Goal: Task Accomplishment & Management: Use online tool/utility

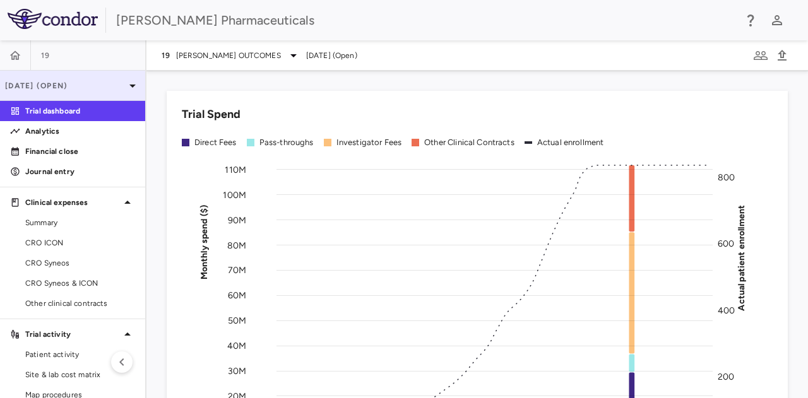
click at [125, 86] on icon at bounding box center [132, 85] width 15 height 15
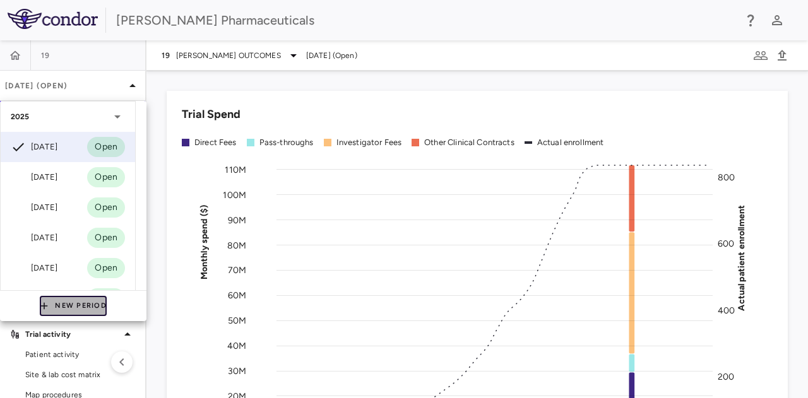
click at [71, 307] on button "New Period" at bounding box center [73, 306] width 67 height 20
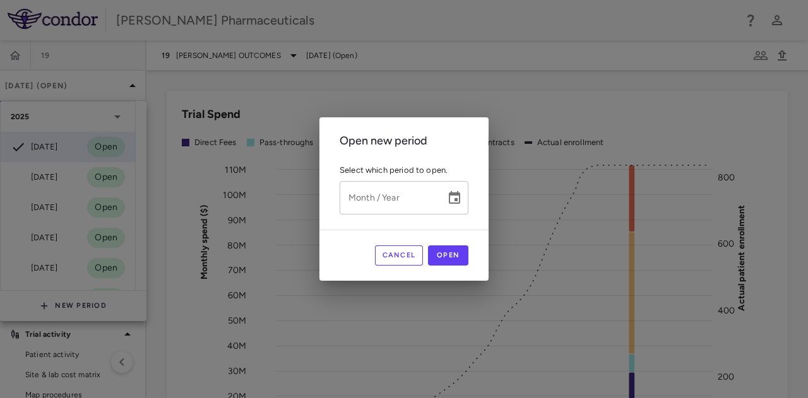
type input "*********"
click at [428, 206] on input "*********" at bounding box center [387, 197] width 97 height 33
click at [454, 192] on icon "Choose date" at bounding box center [454, 198] width 15 height 15
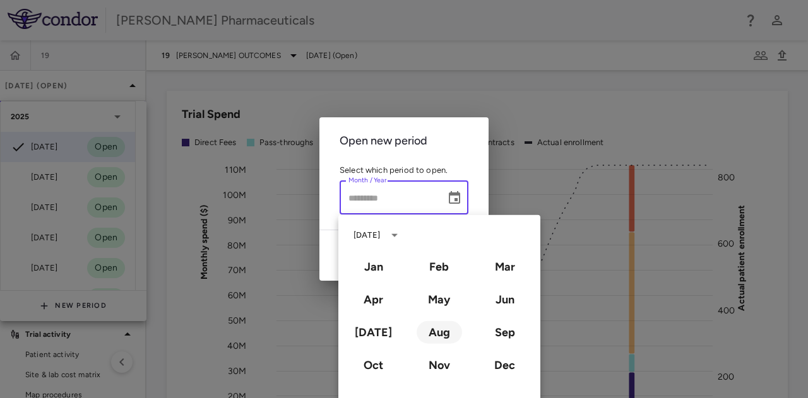
click at [442, 332] on button "Aug" at bounding box center [438, 332] width 45 height 23
type input "**********"
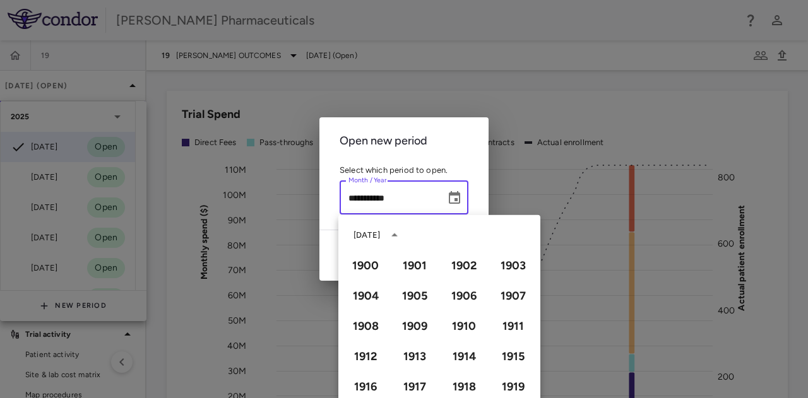
scroll to position [866, 0]
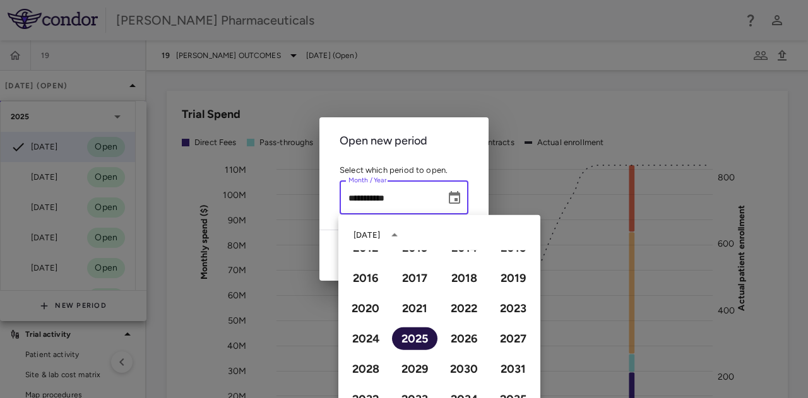
click at [419, 341] on button "2025" at bounding box center [414, 338] width 45 height 23
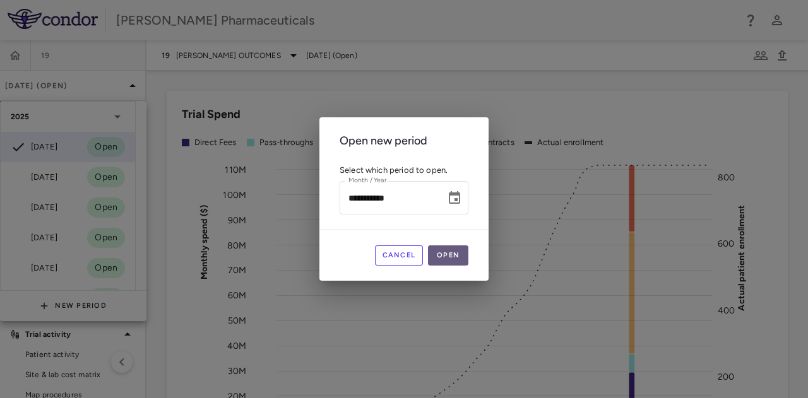
click at [447, 258] on button "Open" at bounding box center [448, 255] width 40 height 20
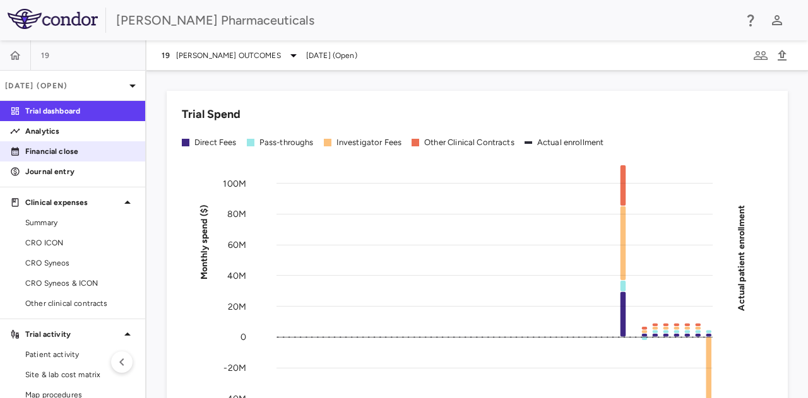
click at [28, 151] on p "Financial close" at bounding box center [80, 151] width 110 height 11
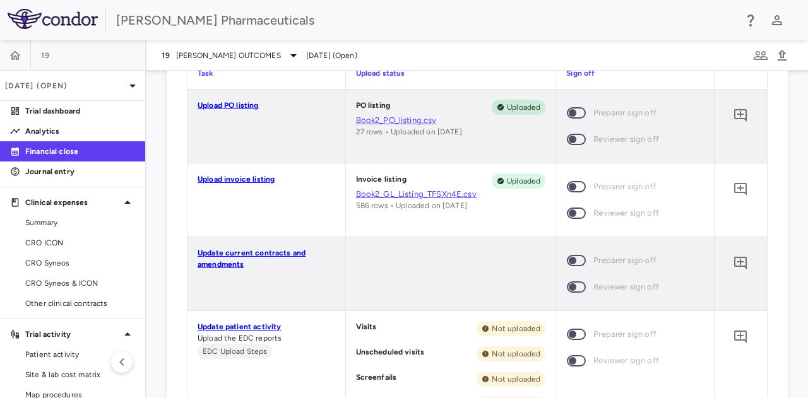
scroll to position [946, 0]
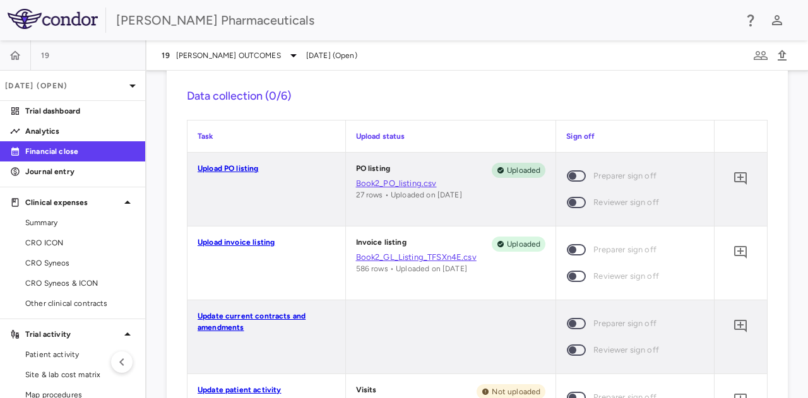
click at [230, 170] on link "Upload PO listing" at bounding box center [227, 168] width 61 height 9
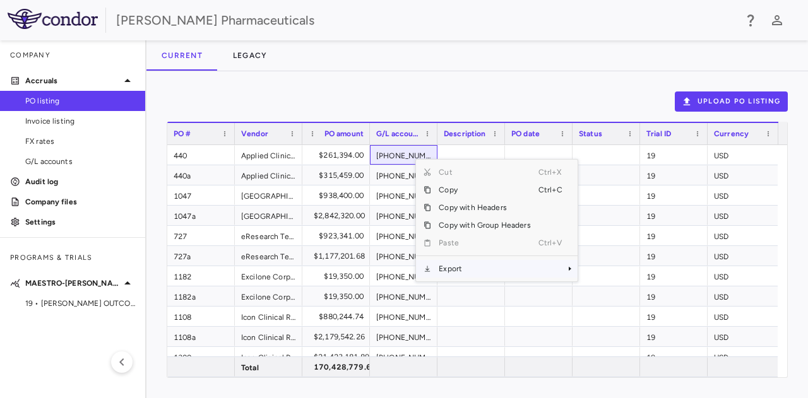
click at [456, 267] on span "Export" at bounding box center [484, 269] width 107 height 18
click at [607, 292] on span "Excel Export" at bounding box center [618, 291] width 59 height 18
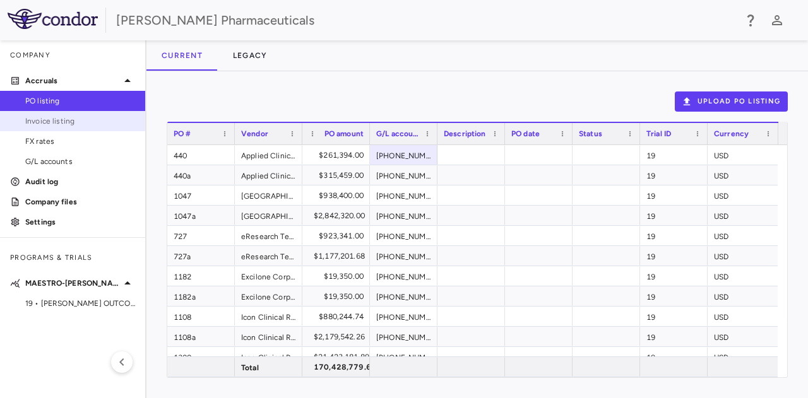
click at [66, 127] on link "Invoice listing" at bounding box center [72, 121] width 145 height 19
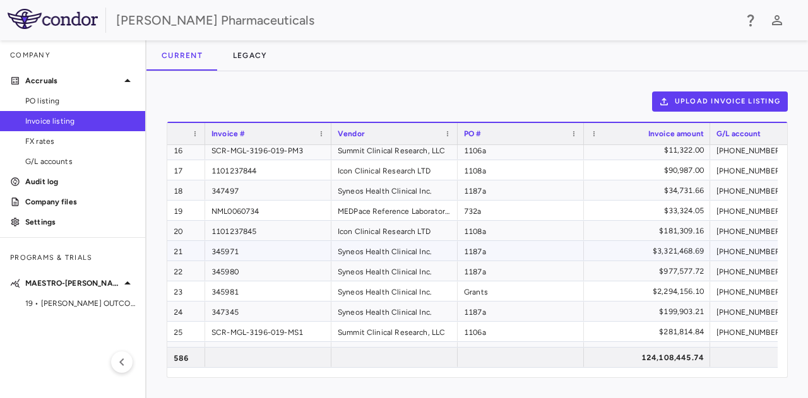
scroll to position [315, 0]
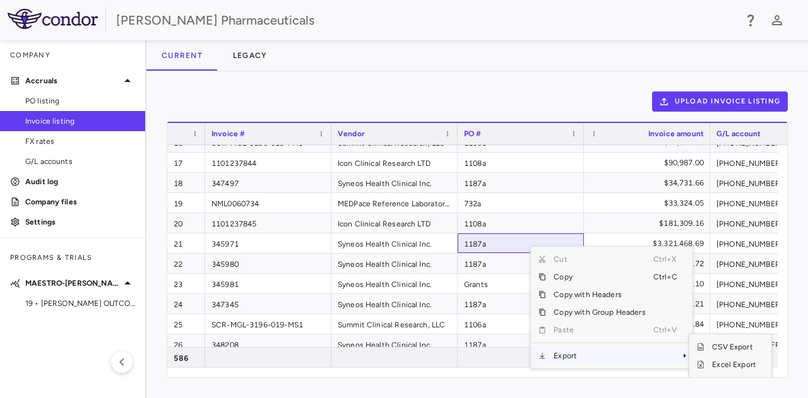
click at [587, 360] on span "Export" at bounding box center [599, 356] width 107 height 18
click at [721, 366] on span "Excel Export" at bounding box center [733, 365] width 59 height 18
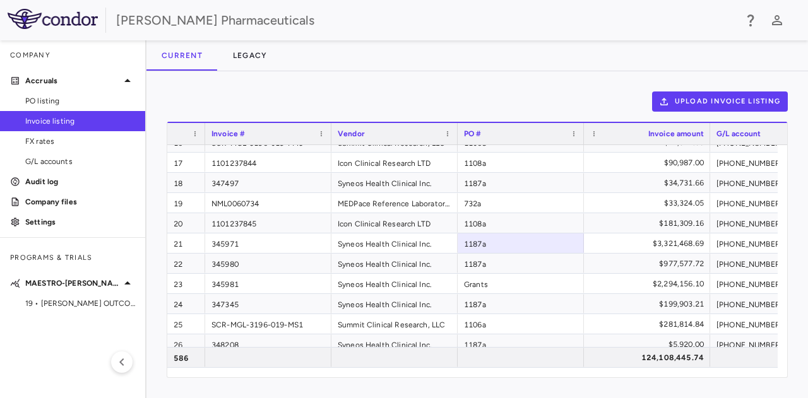
click at [607, 70] on div "Current Legacy" at bounding box center [476, 55] width 661 height 30
click at [71, 305] on span "19 • [PERSON_NAME] OUTCOMES" at bounding box center [80, 303] width 110 height 11
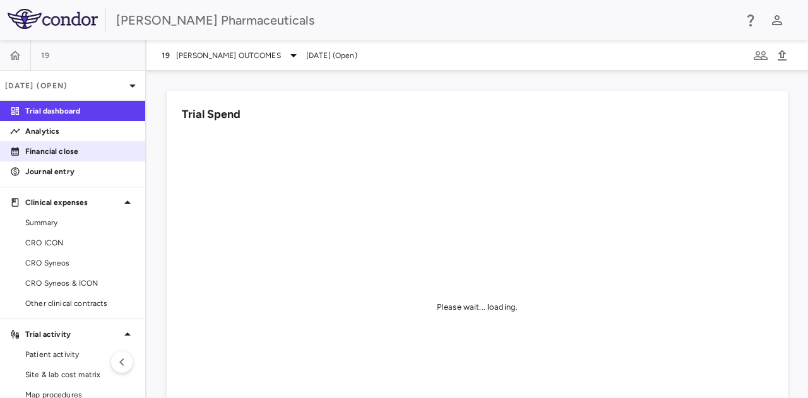
click at [62, 153] on p "Financial close" at bounding box center [80, 151] width 110 height 11
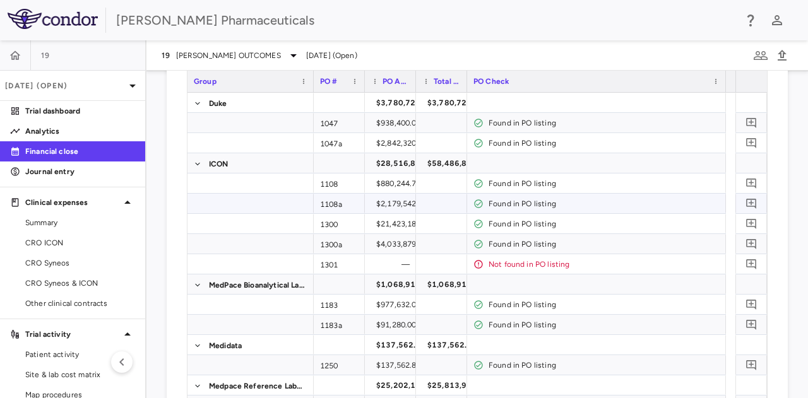
scroll to position [63, 0]
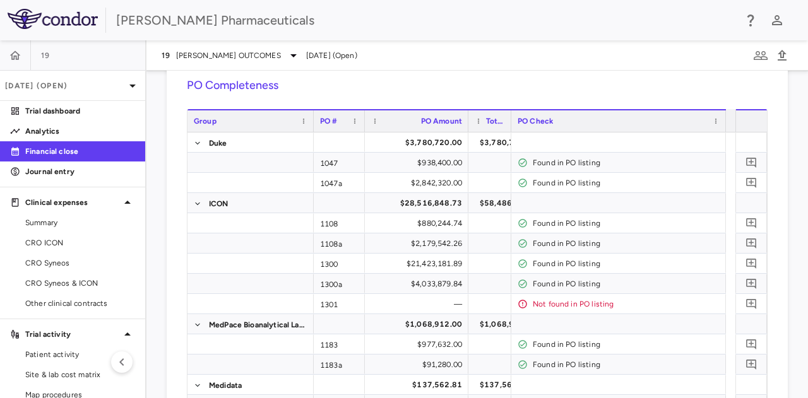
drag, startPoint x: 415, startPoint y: 115, endPoint x: 467, endPoint y: 115, distance: 52.4
click at [467, 115] on div at bounding box center [467, 120] width 5 height 21
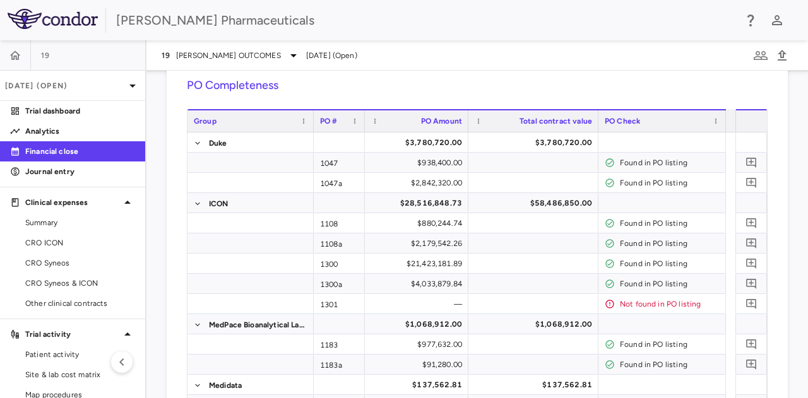
drag, startPoint x: 509, startPoint y: 114, endPoint x: 596, endPoint y: 127, distance: 88.0
click at [596, 127] on div at bounding box center [597, 120] width 5 height 21
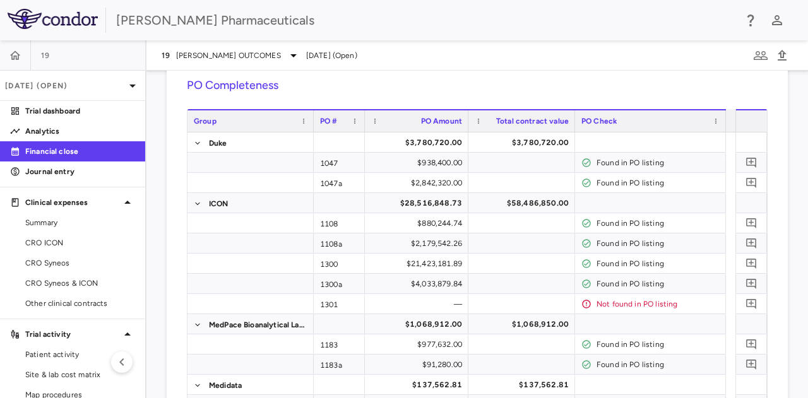
drag, startPoint x: 597, startPoint y: 123, endPoint x: 574, endPoint y: 129, distance: 24.2
click at [574, 129] on div "Group PO # PO Amount Total contract value" at bounding box center [456, 120] width 538 height 23
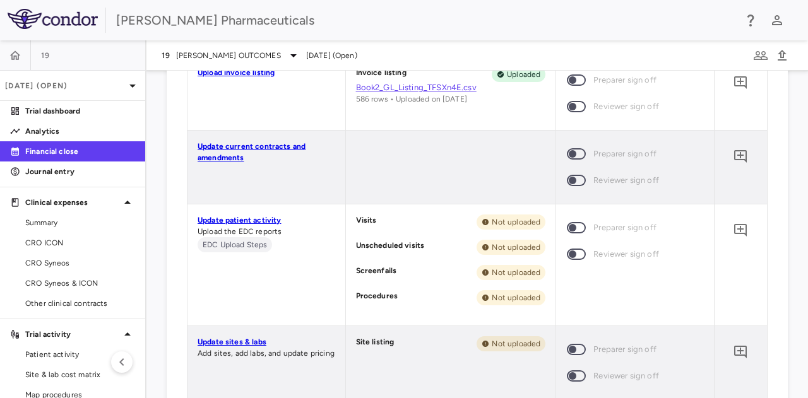
scroll to position [1136, 0]
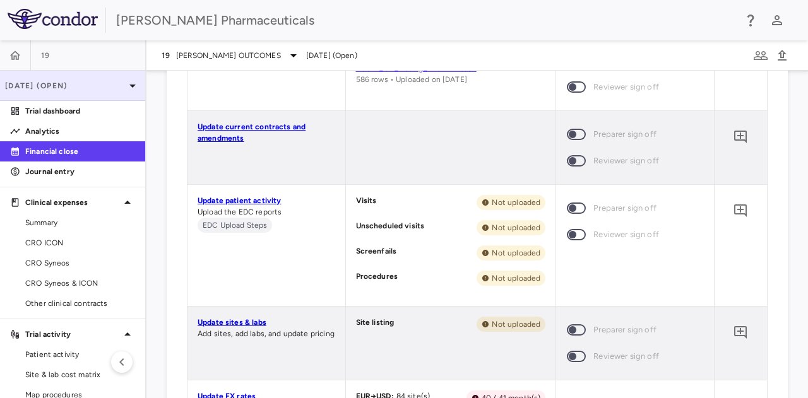
click at [126, 85] on icon at bounding box center [132, 85] width 15 height 15
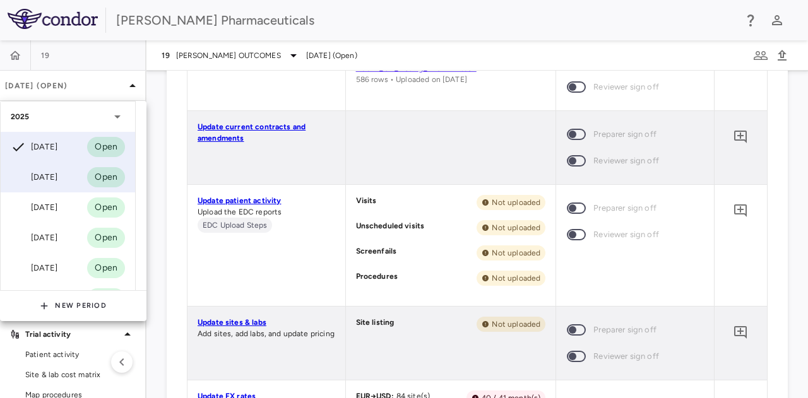
click at [51, 180] on div "[DATE]" at bounding box center [34, 177] width 47 height 15
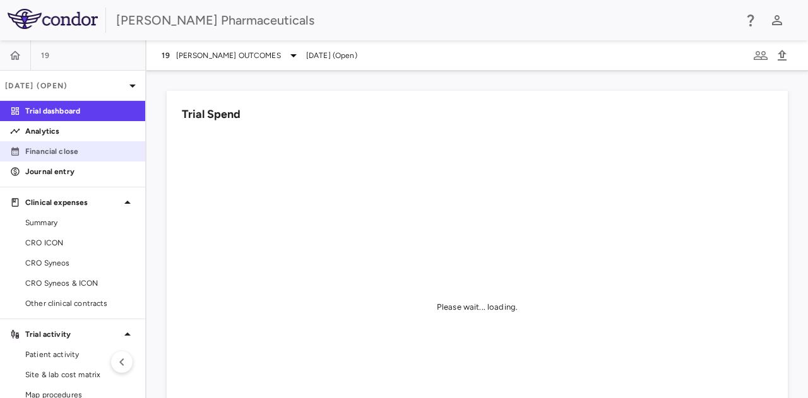
click at [54, 151] on p "Financial close" at bounding box center [80, 151] width 110 height 11
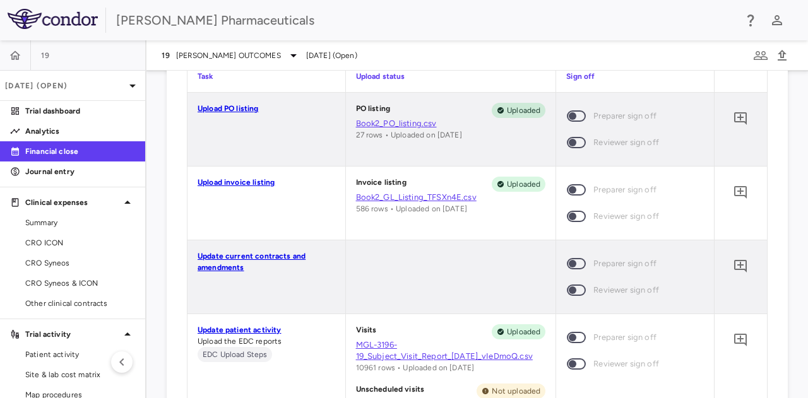
scroll to position [1071, 0]
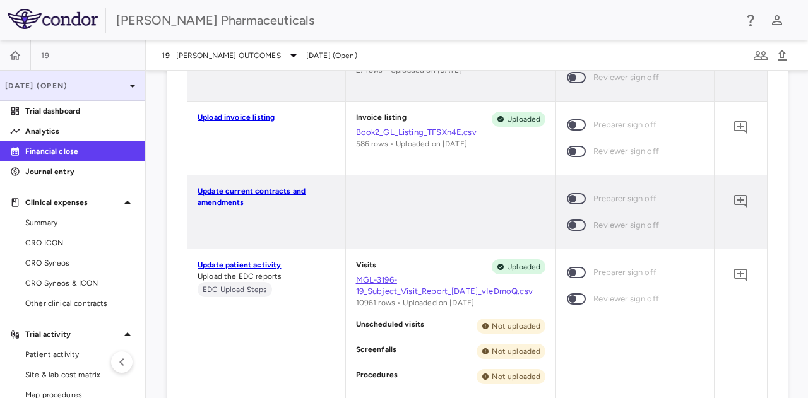
click at [125, 84] on icon at bounding box center [132, 85] width 15 height 15
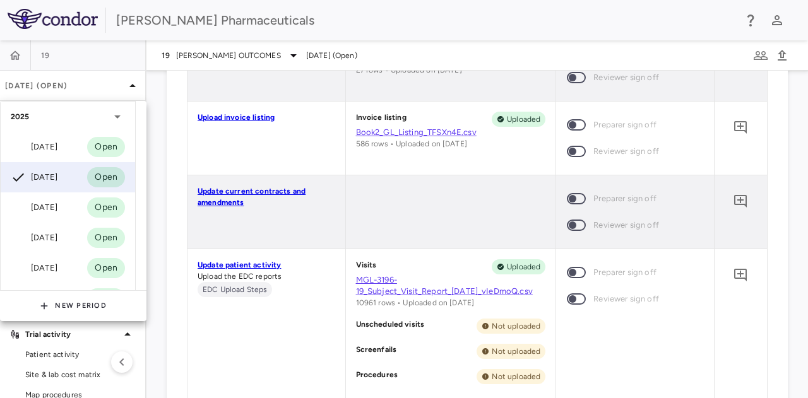
click at [158, 84] on div at bounding box center [404, 199] width 808 height 398
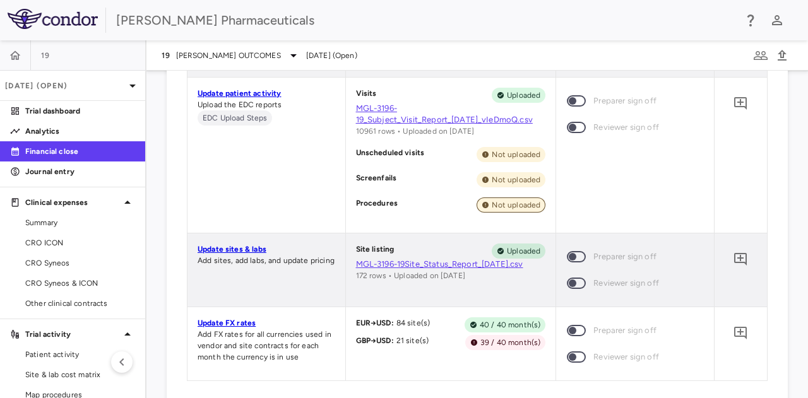
scroll to position [1261, 0]
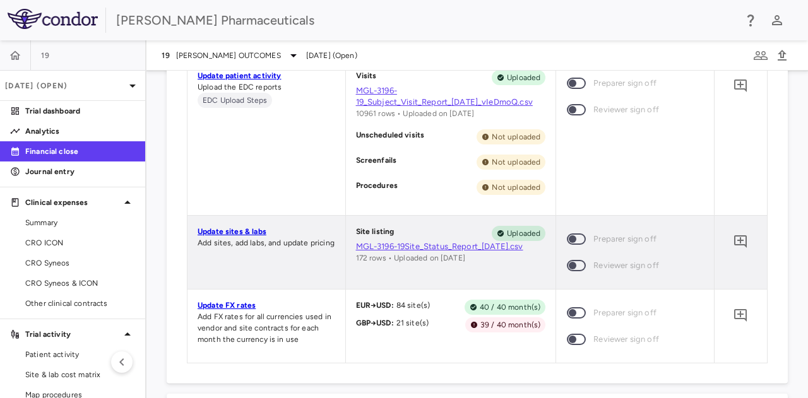
click at [242, 233] on link "Update sites & labs" at bounding box center [231, 231] width 69 height 9
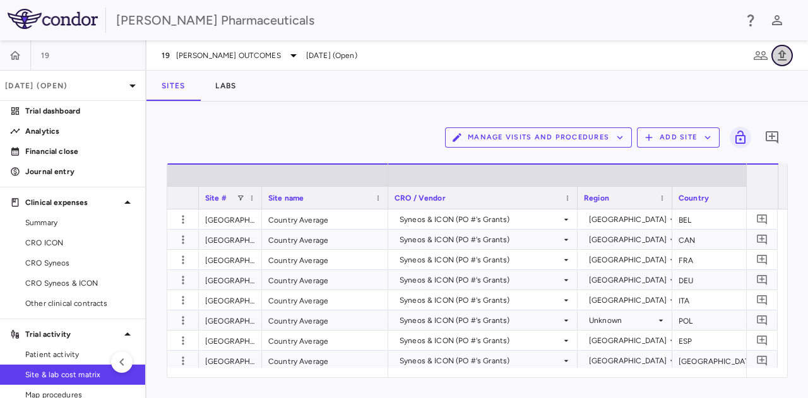
click at [783, 59] on icon "button" at bounding box center [781, 55] width 9 height 11
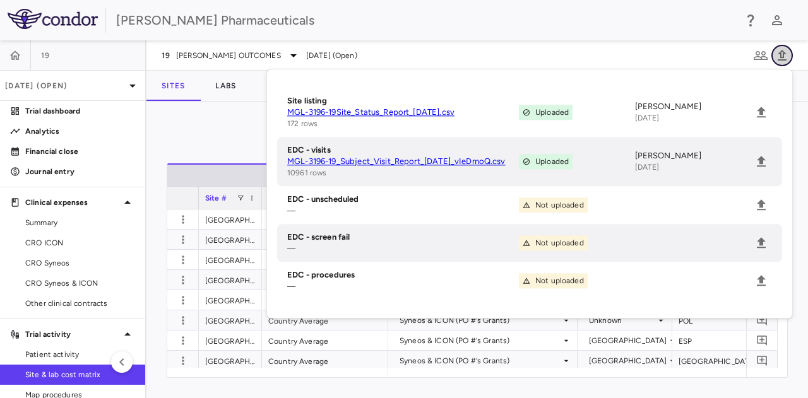
click at [784, 60] on icon "button" at bounding box center [781, 55] width 9 height 11
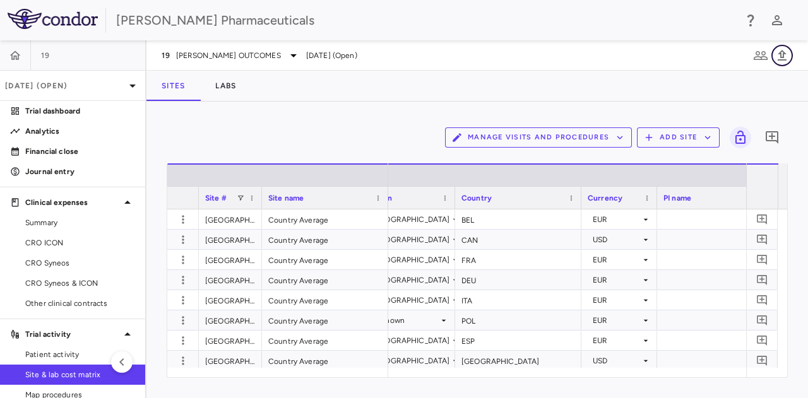
scroll to position [0, 268]
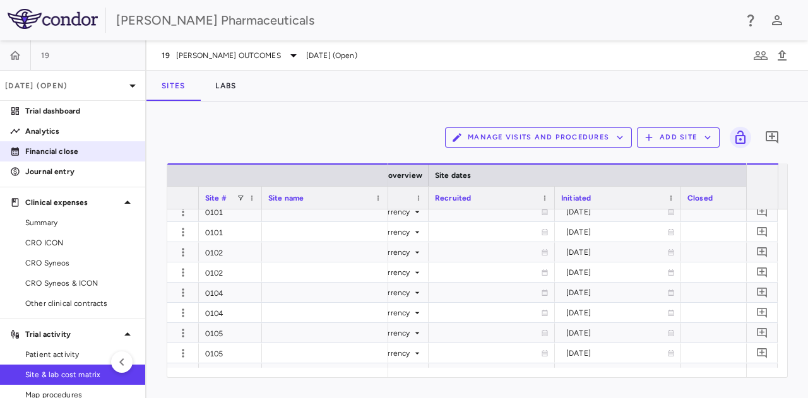
click at [74, 152] on p "Financial close" at bounding box center [80, 151] width 110 height 11
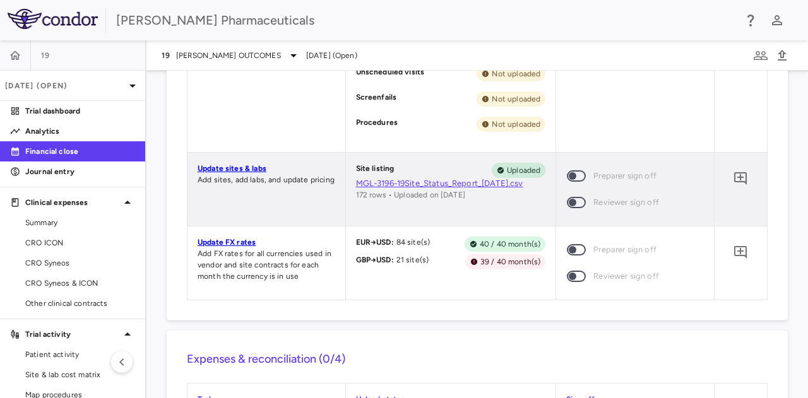
click at [223, 237] on p "Update FX rates" at bounding box center [266, 242] width 138 height 11
click at [227, 243] on link "Update FX rates" at bounding box center [226, 242] width 58 height 9
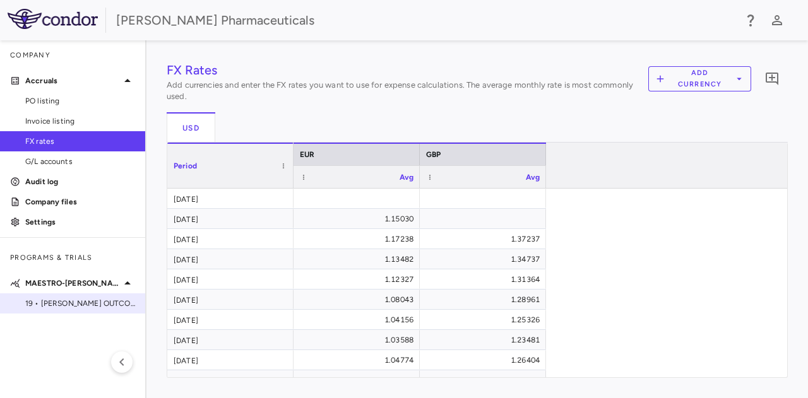
click at [68, 300] on span "19 • [PERSON_NAME] OUTCOMES" at bounding box center [80, 303] width 110 height 11
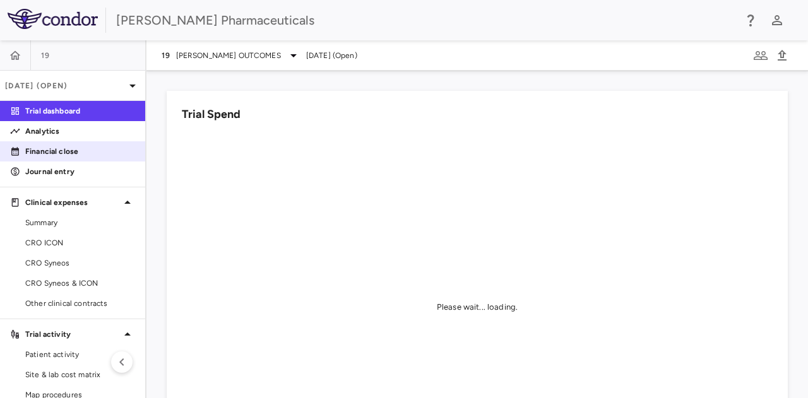
click at [63, 151] on p "Financial close" at bounding box center [80, 151] width 110 height 11
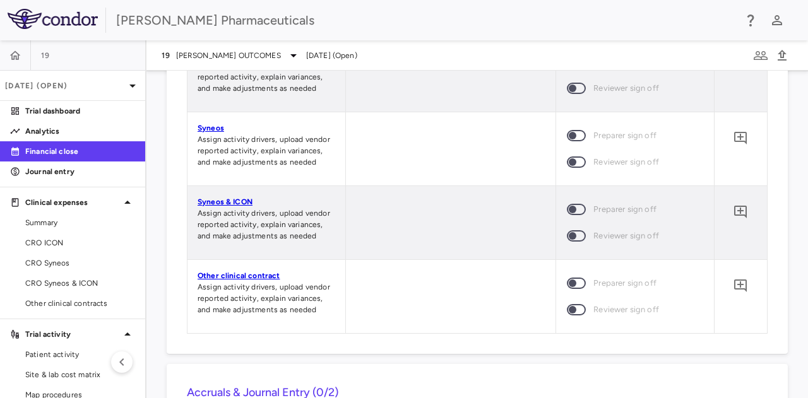
scroll to position [1639, 0]
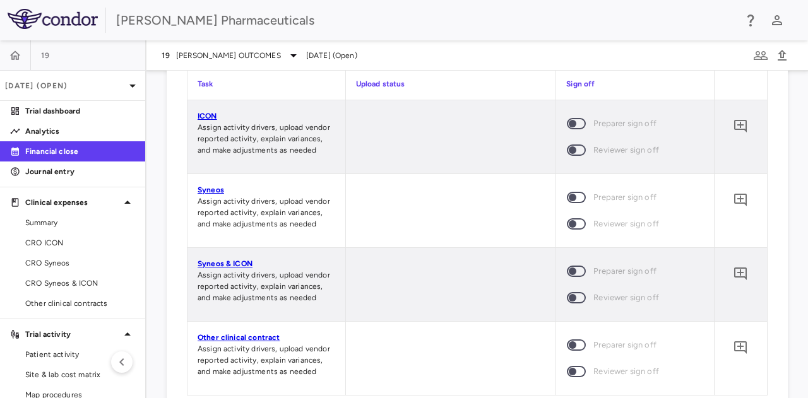
click at [208, 115] on link "ICON" at bounding box center [207, 116] width 20 height 9
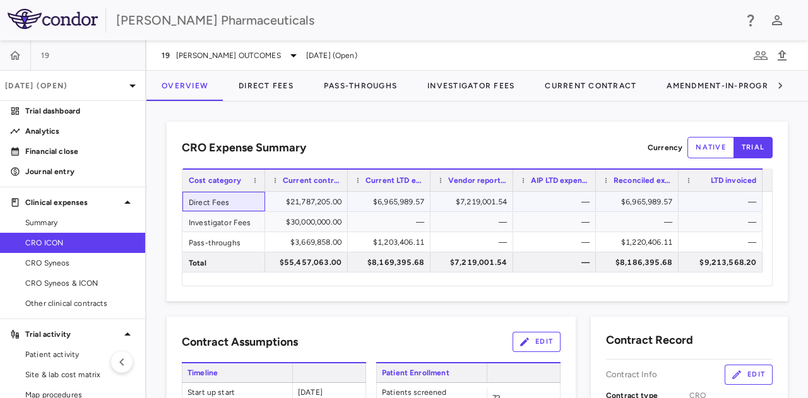
click at [208, 203] on div "Direct Fees" at bounding box center [223, 202] width 83 height 20
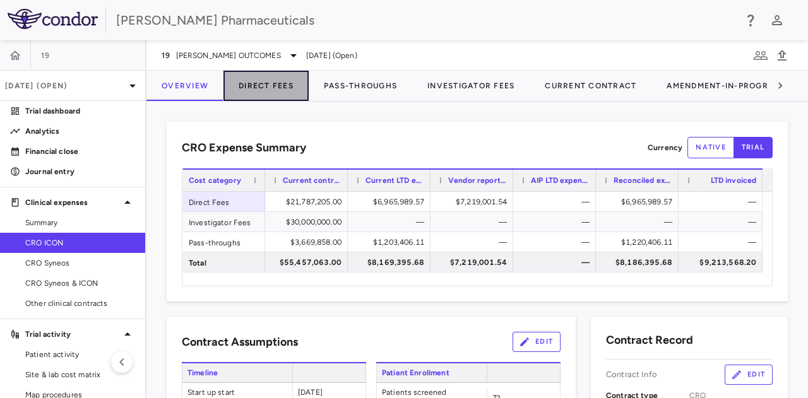
click at [278, 78] on button "Direct Fees" at bounding box center [265, 86] width 85 height 30
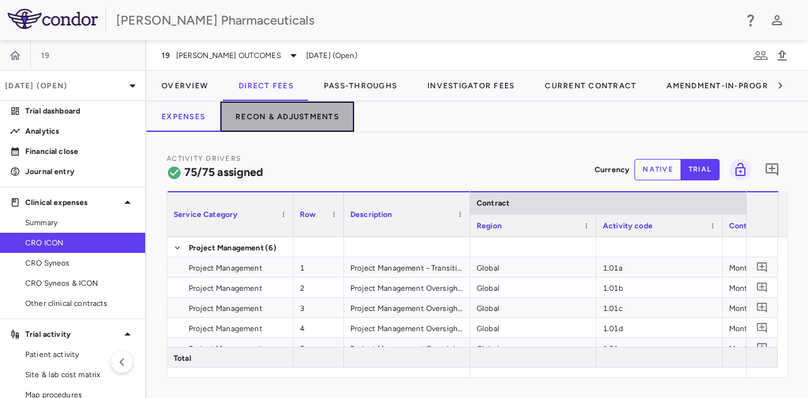
click at [336, 110] on button "Recon & Adjustments" at bounding box center [287, 117] width 134 height 30
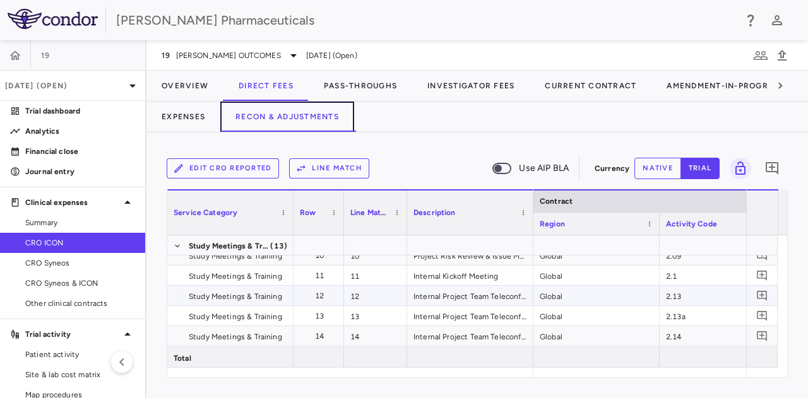
scroll to position [315, 0]
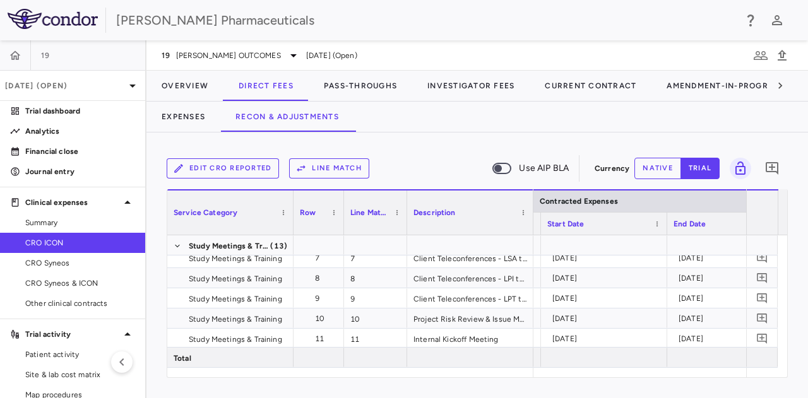
click at [605, 14] on div "[PERSON_NAME] Pharmaceuticals" at bounding box center [425, 20] width 618 height 19
click at [500, 28] on div "[PERSON_NAME] Pharmaceuticals" at bounding box center [425, 20] width 618 height 19
click at [486, 158] on div "Edit CRO reported Line Match Use AIP BLA" at bounding box center [378, 168] width 423 height 26
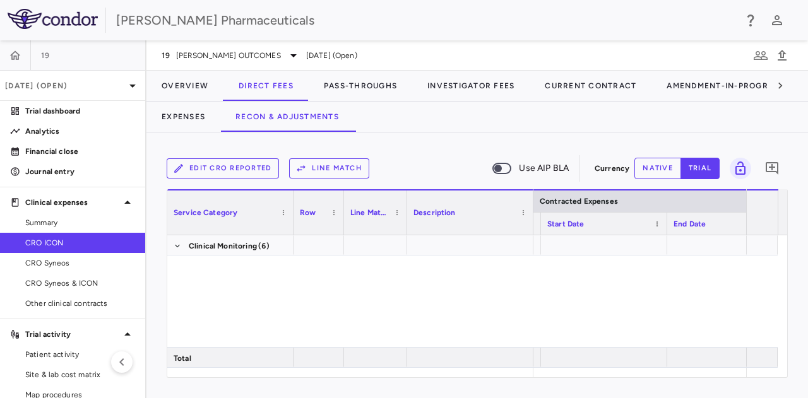
scroll to position [631, 0]
